Goal: Task Accomplishment & Management: Manage account settings

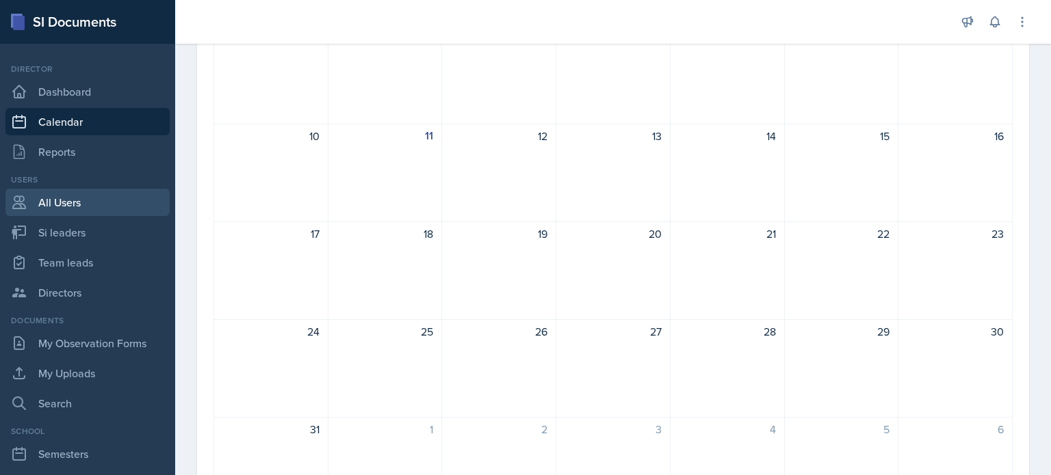
click at [68, 207] on link "All Users" at bounding box center [87, 202] width 164 height 27
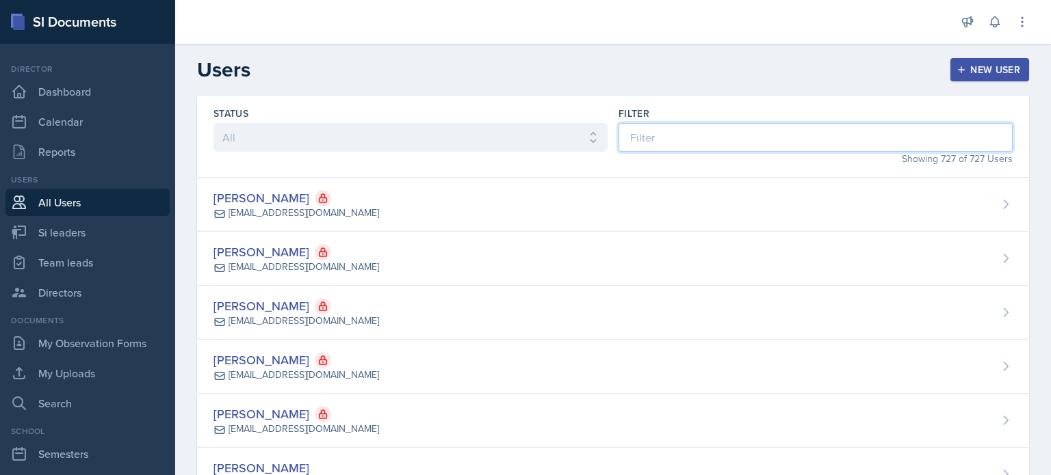
click at [690, 142] on input at bounding box center [815, 137] width 394 height 29
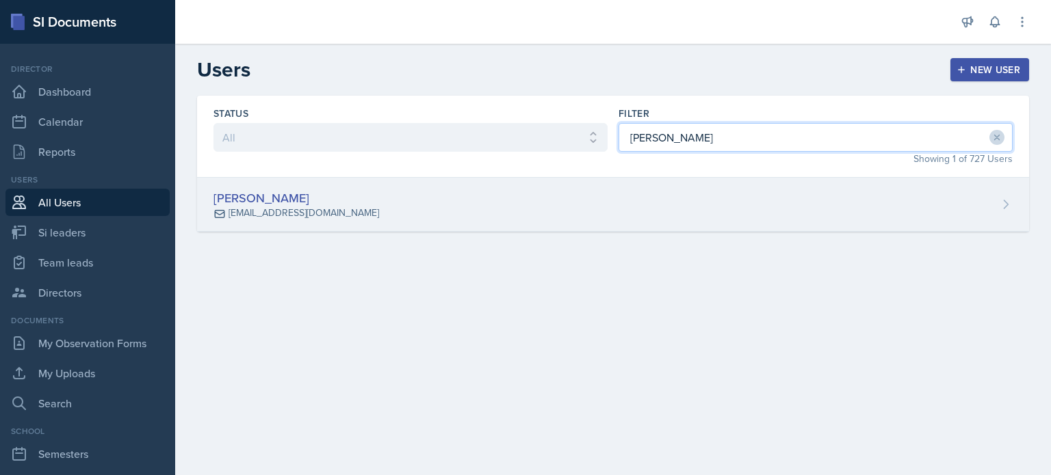
type input "[PERSON_NAME]"
click at [697, 194] on div "[PERSON_NAME] [EMAIL_ADDRESS][DOMAIN_NAME]" at bounding box center [613, 205] width 832 height 54
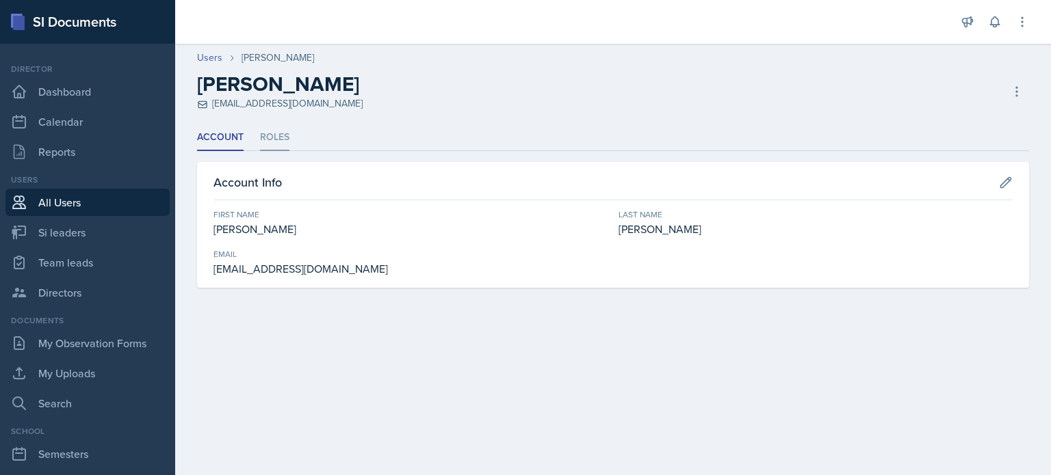
click at [268, 140] on li "Roles" at bounding box center [274, 138] width 29 height 27
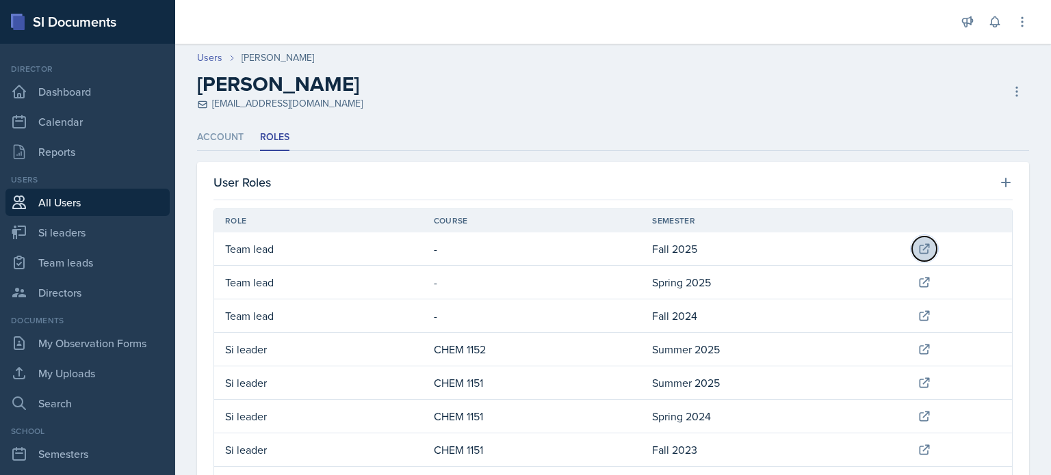
click at [917, 242] on icon at bounding box center [924, 249] width 14 height 14
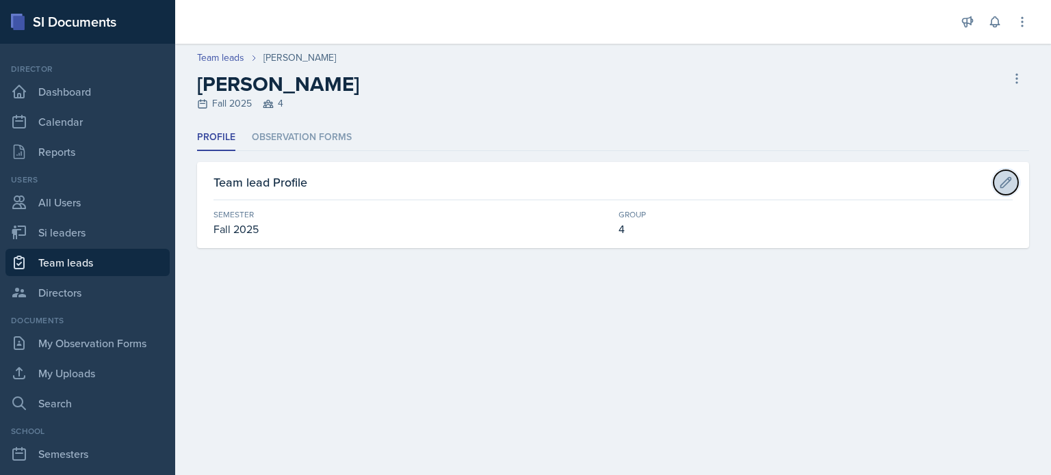
click at [1006, 180] on icon at bounding box center [1006, 183] width 14 height 14
select select "2bed604d-1099-4043-b1bc-2365e8740244"
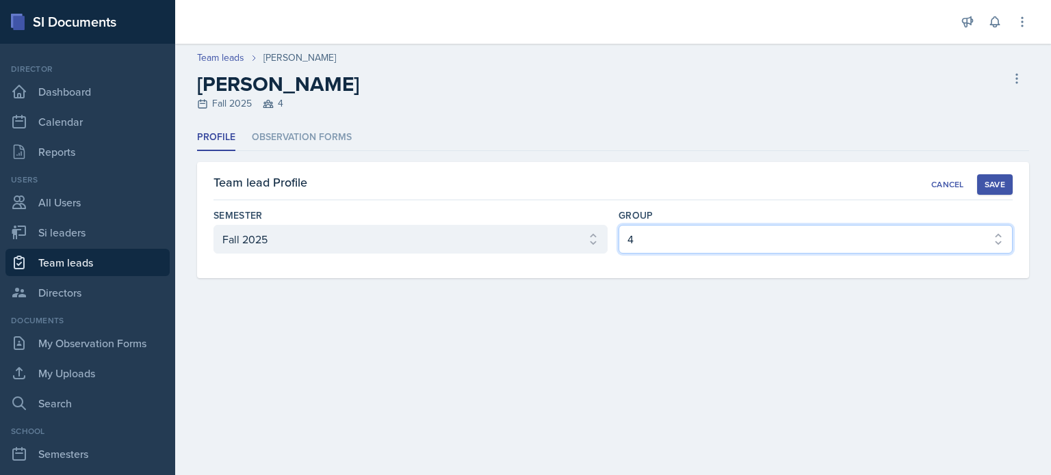
click at [636, 234] on select "Select group 1 2 3 4 5 6" at bounding box center [815, 239] width 394 height 29
select select "03df2469-1098-498a-a2e2-8023a988d861"
click at [618, 225] on select "Select group 1 2 3 4 5 6" at bounding box center [815, 239] width 394 height 29
click at [998, 185] on div "Save" at bounding box center [995, 184] width 21 height 11
